Goal: Transaction & Acquisition: Purchase product/service

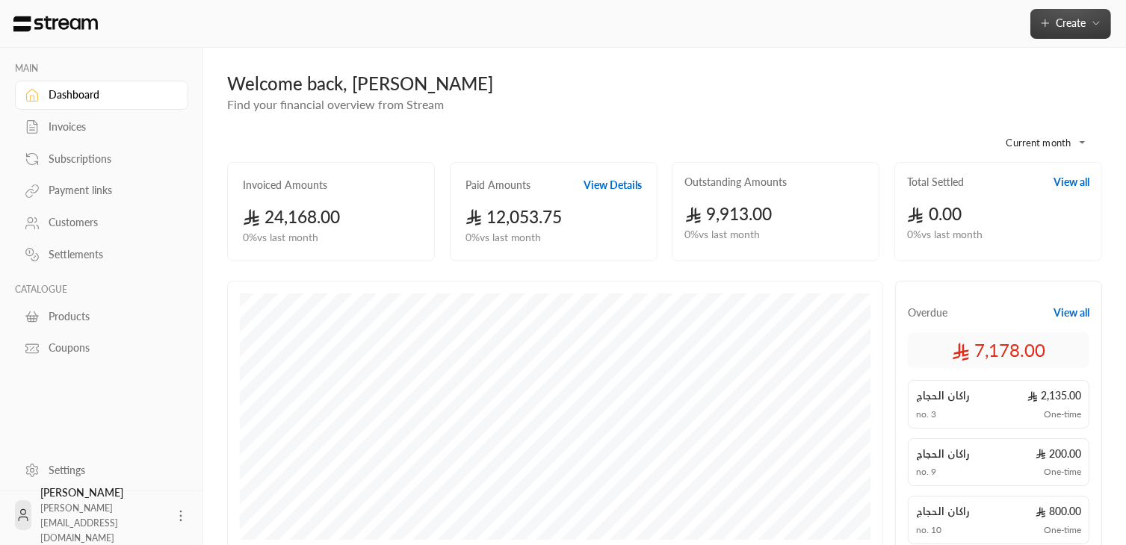
click at [1104, 28] on button "Create" at bounding box center [1070, 24] width 81 height 30
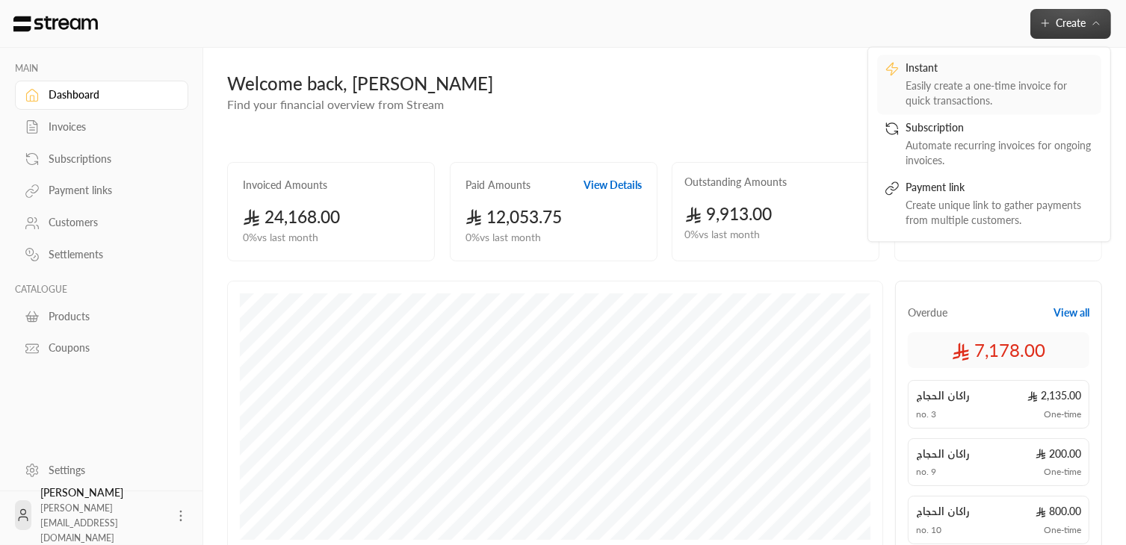
click at [961, 67] on div "Instant" at bounding box center [999, 69] width 188 height 18
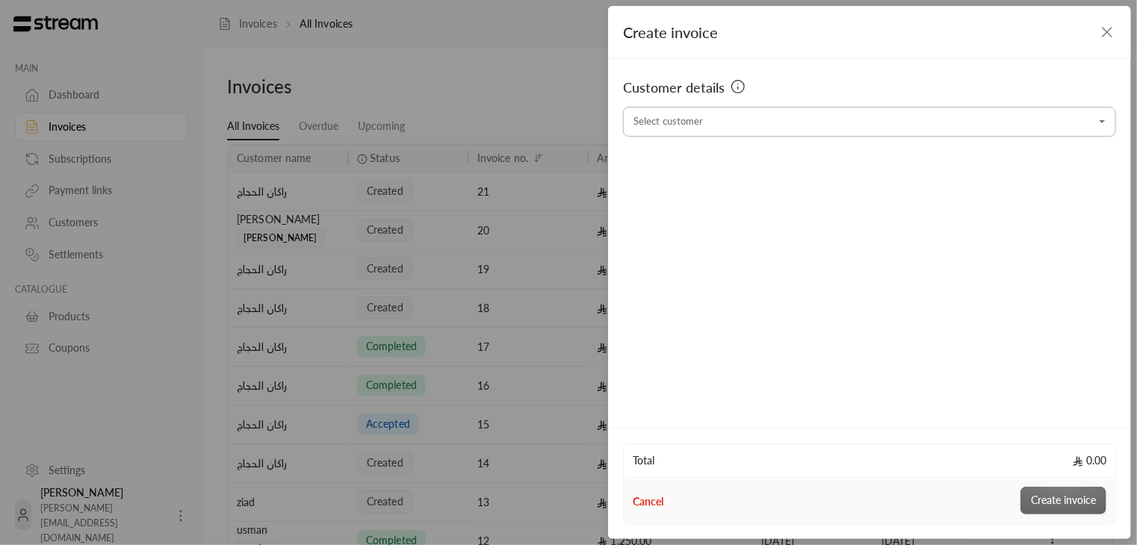
click at [796, 126] on input "Select customer" at bounding box center [869, 122] width 493 height 26
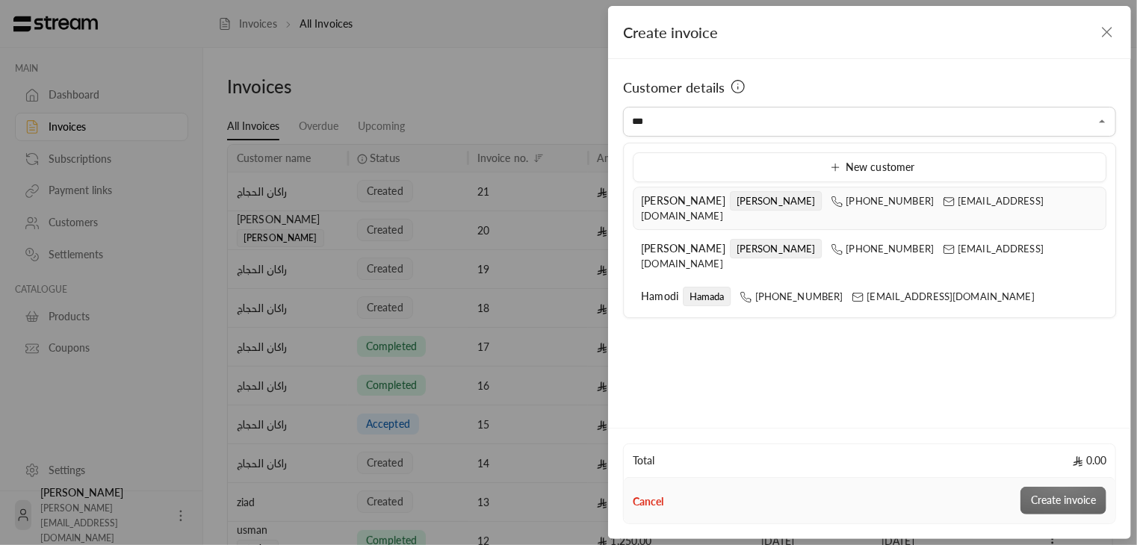
click at [670, 205] on span "[PERSON_NAME]" at bounding box center [683, 200] width 84 height 13
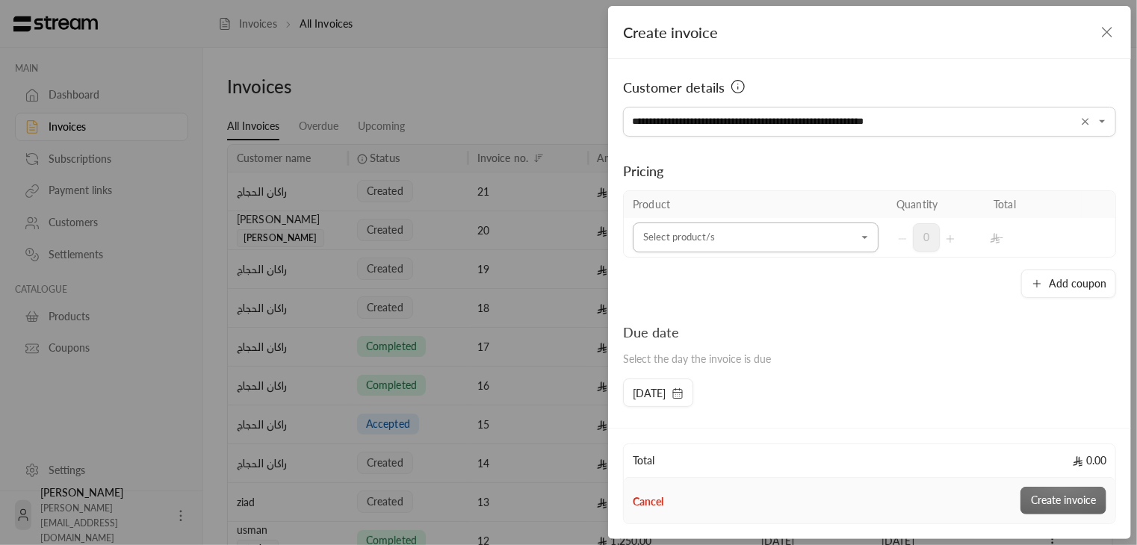
type input "**********"
click at [657, 239] on input "Select customer" at bounding box center [756, 238] width 246 height 26
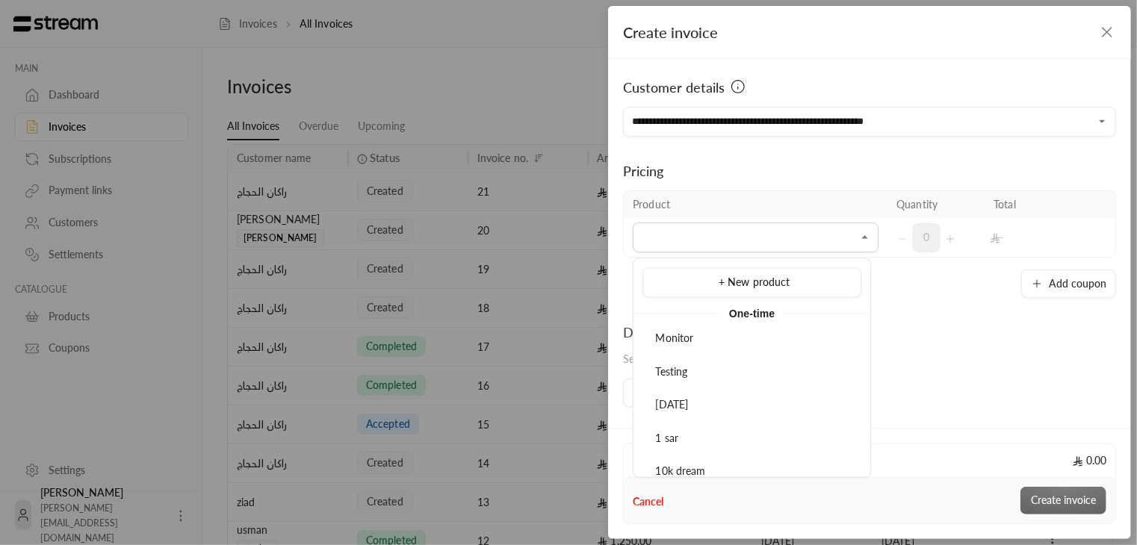
click at [698, 393] on li "[DATE]" at bounding box center [751, 405] width 219 height 29
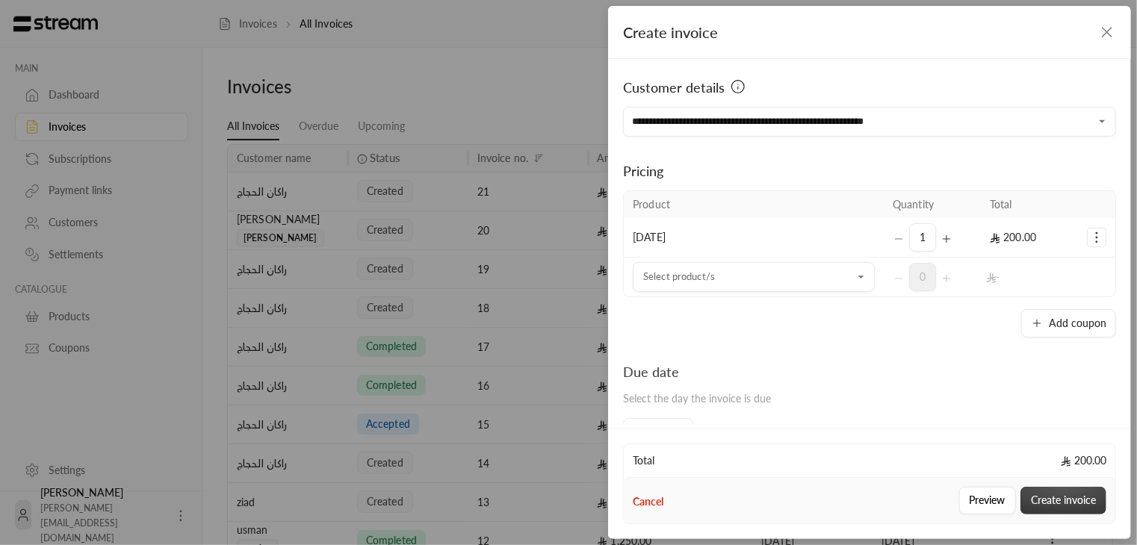
click at [1074, 498] on button "Create invoice" at bounding box center [1063, 501] width 86 height 28
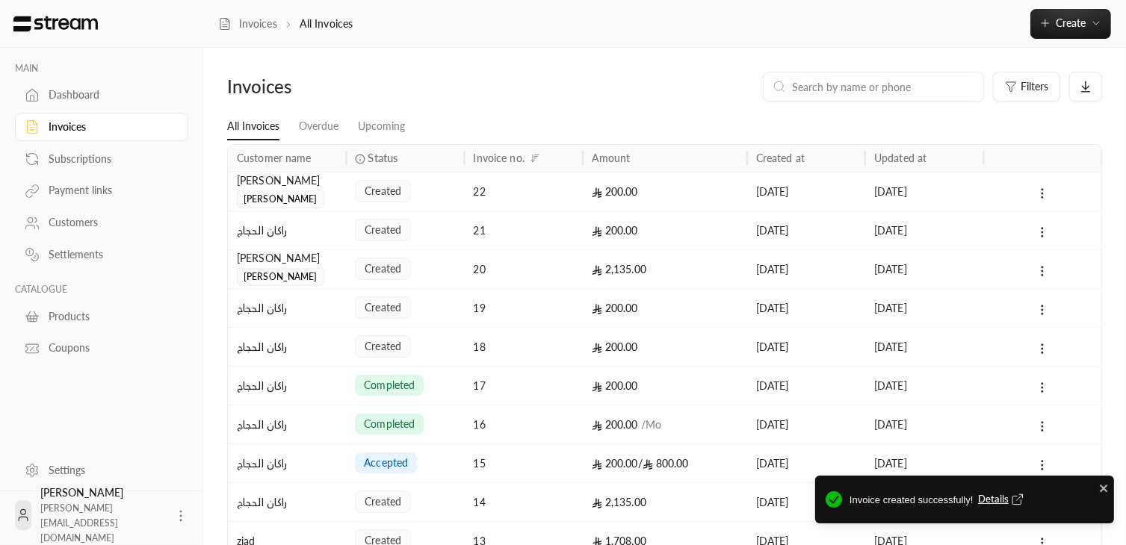
click at [993, 502] on span "Details" at bounding box center [1002, 499] width 49 height 15
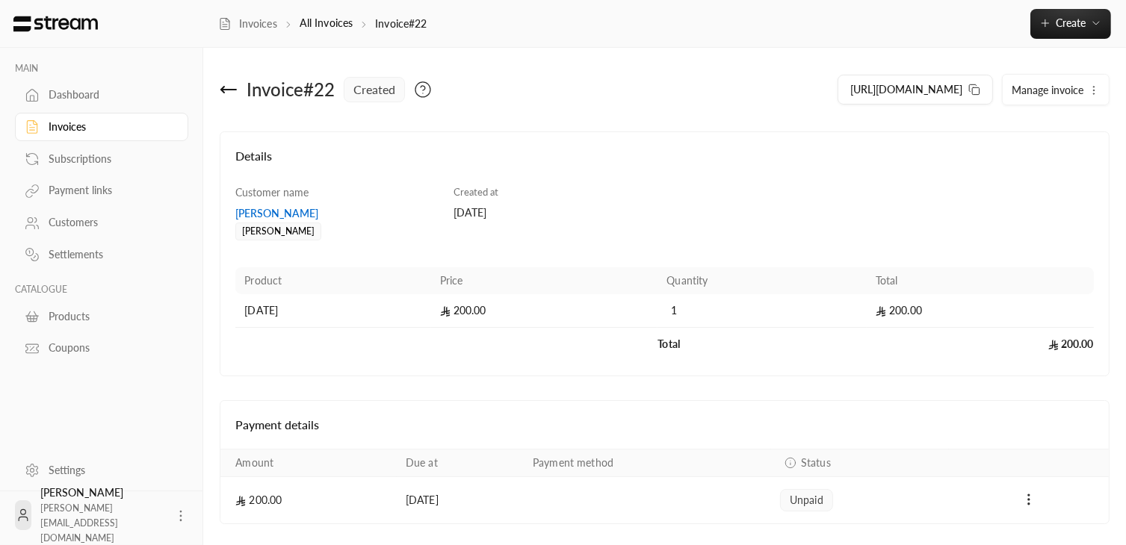
scroll to position [46, 0]
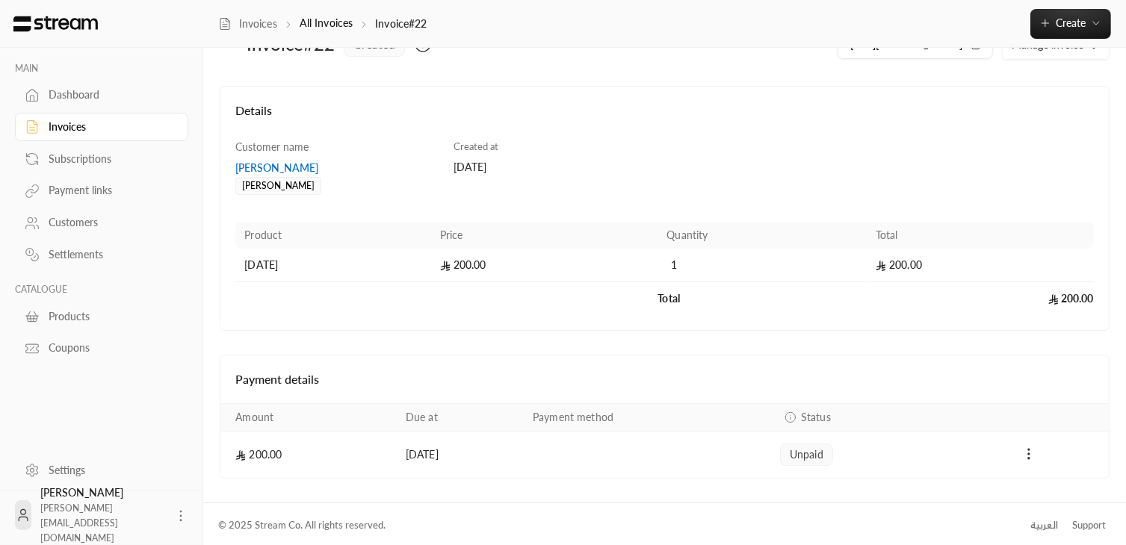
click at [771, 455] on td "Payments" at bounding box center [647, 455] width 247 height 46
click at [397, 459] on td "[DATE]" at bounding box center [460, 455] width 127 height 46
click at [269, 450] on td "200.00" at bounding box center [308, 455] width 176 height 46
click at [1029, 449] on icon "Payments" at bounding box center [1028, 454] width 15 height 15
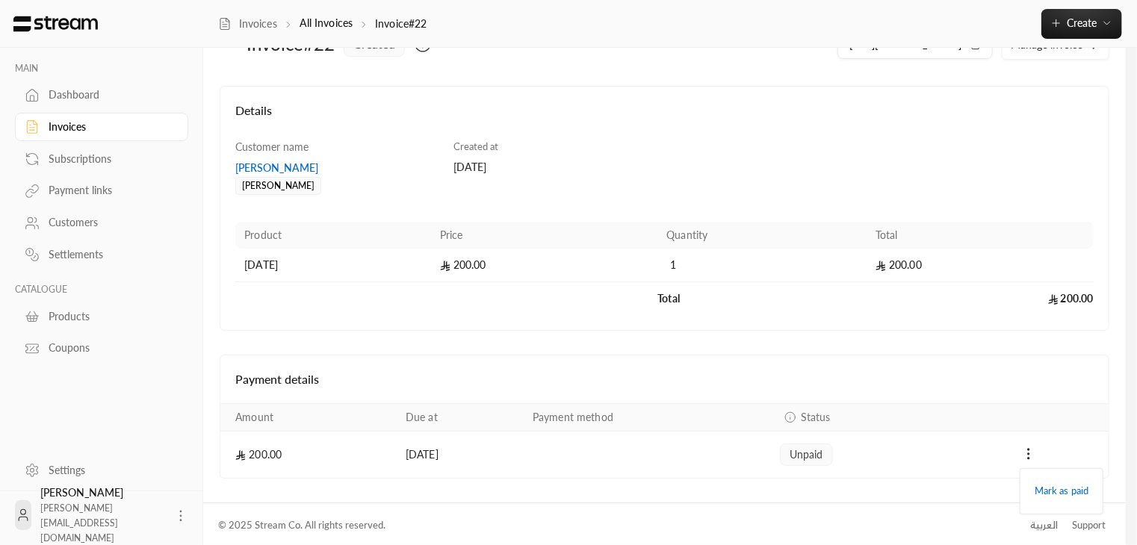
click at [885, 464] on div at bounding box center [568, 272] width 1137 height 545
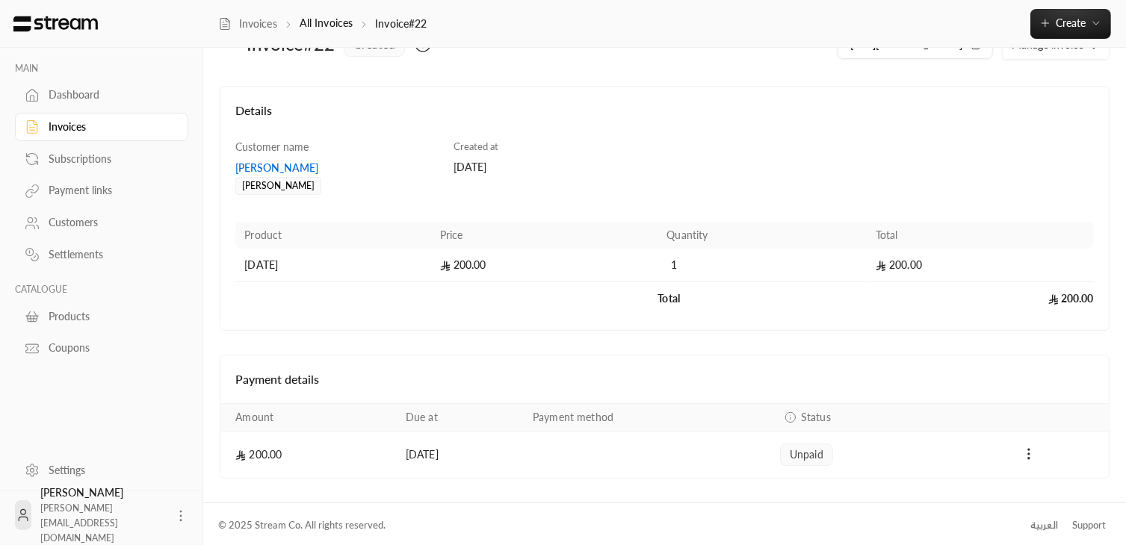
scroll to position [0, 0]
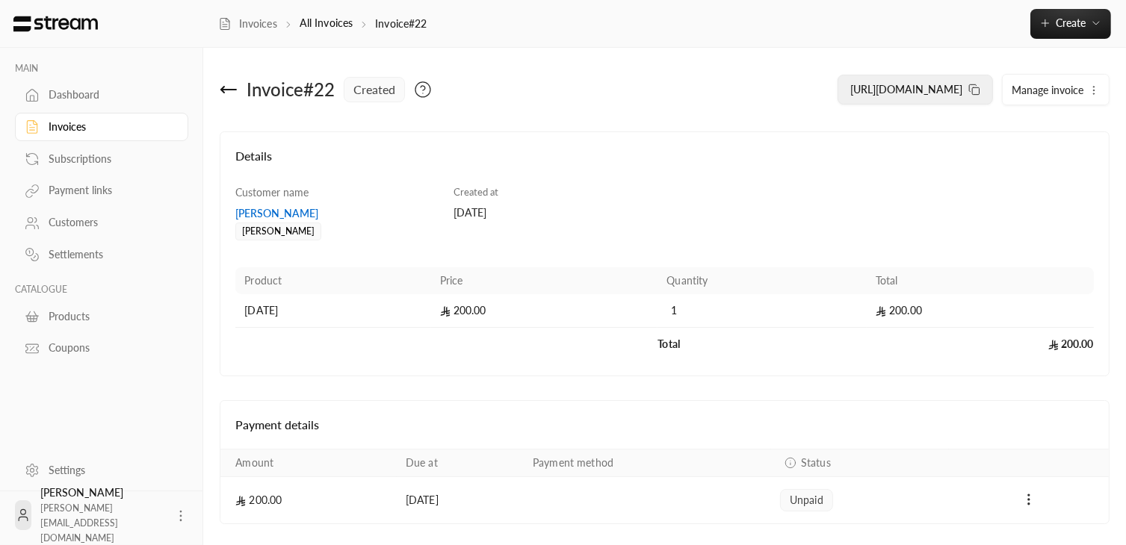
click at [972, 90] on icon at bounding box center [974, 90] width 12 height 12
